Goal: Information Seeking & Learning: Understand process/instructions

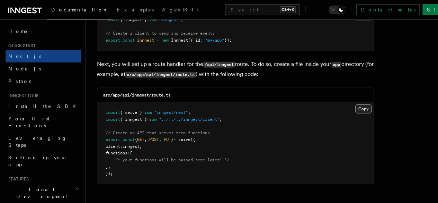
scroll to position [941, 0]
click at [356, 104] on button "Copy Copied" at bounding box center [364, 108] width 16 height 9
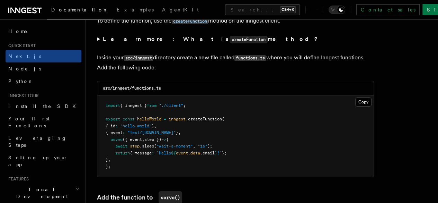
scroll to position [1205, 0]
click at [356, 98] on button "Copy Copied" at bounding box center [364, 102] width 16 height 9
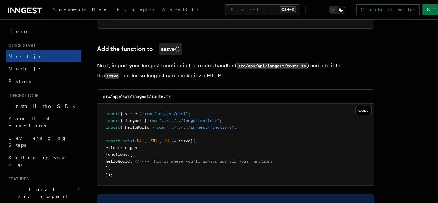
scroll to position [1367, 0]
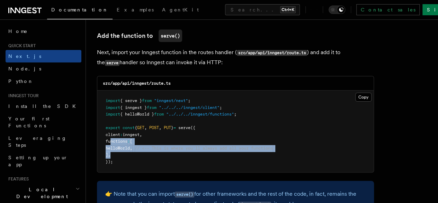
drag, startPoint x: 122, startPoint y: 148, endPoint x: 111, endPoint y: 136, distance: 16.4
click at [111, 136] on pre "import { serve } from "inngest/next" ; import { inngest } from "../../../innges…" at bounding box center [235, 130] width 277 height 81
click at [138, 149] on pre "import { serve } from "inngest/next" ; import { inngest } from "../../../innges…" at bounding box center [235, 130] width 277 height 81
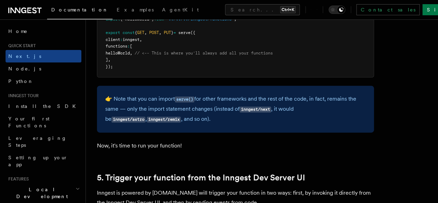
scroll to position [1460, 0]
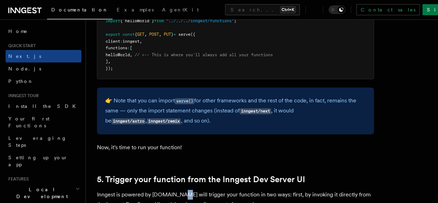
drag, startPoint x: 235, startPoint y: 70, endPoint x: 179, endPoint y: 184, distance: 127.6
click at [179, 190] on p "Inngest is powered by [DOMAIN_NAME] will trigger your function in two ways: fir…" at bounding box center [235, 199] width 277 height 19
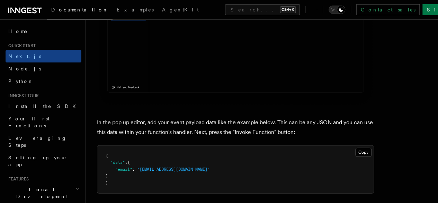
scroll to position [2013, 0]
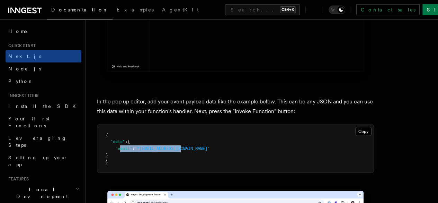
drag, startPoint x: 185, startPoint y: 112, endPoint x: 121, endPoint y: 111, distance: 64.8
click at [121, 125] on pre "{ "data" : { "email" : "[EMAIL_ADDRESS][DOMAIN_NAME]" } }" at bounding box center [235, 149] width 277 height 48
drag, startPoint x: 117, startPoint y: 110, endPoint x: 128, endPoint y: 115, distance: 11.5
click at [128, 125] on pre "{ "data" : { "email" : "[EMAIL_ADDRESS][DOMAIN_NAME]" } }" at bounding box center [235, 149] width 277 height 48
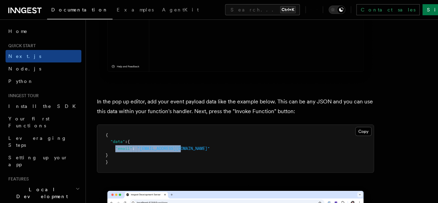
drag, startPoint x: 116, startPoint y: 112, endPoint x: 188, endPoint y: 111, distance: 71.8
click at [188, 125] on pre "{ "data" : { "email" : "[EMAIL_ADDRESS][DOMAIN_NAME]" } }" at bounding box center [235, 149] width 277 height 48
copy span ""email" : "[EMAIL_ADDRESS][DOMAIN_NAME]""
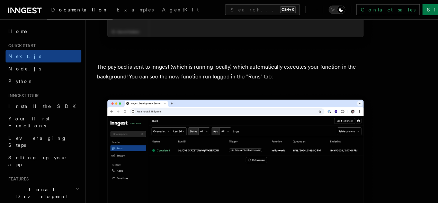
click at [305, 93] on img at bounding box center [235, 180] width 277 height 174
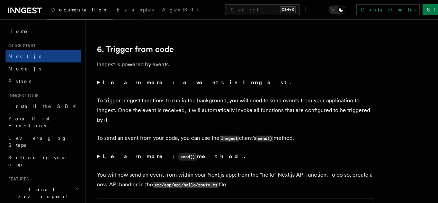
scroll to position [3497, 0]
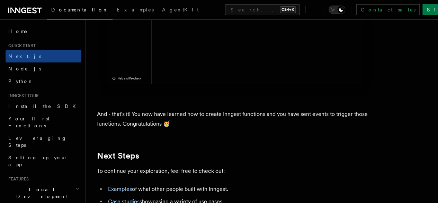
scroll to position [4248, 0]
